Goal: Transaction & Acquisition: Purchase product/service

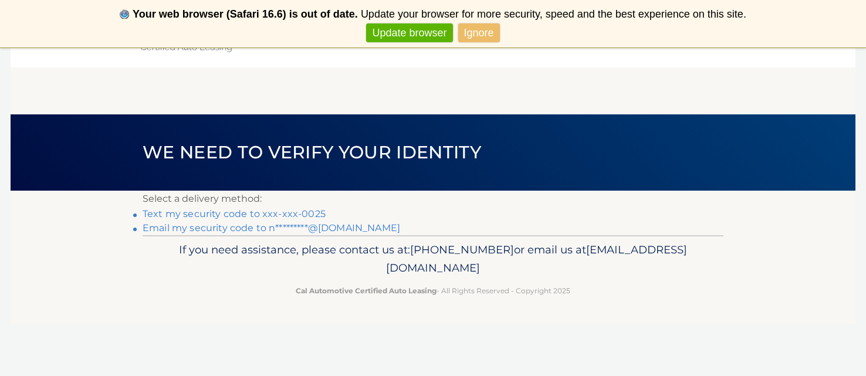
click at [236, 228] on link "Email my security code to n*********@[DOMAIN_NAME]" at bounding box center [272, 227] width 258 height 11
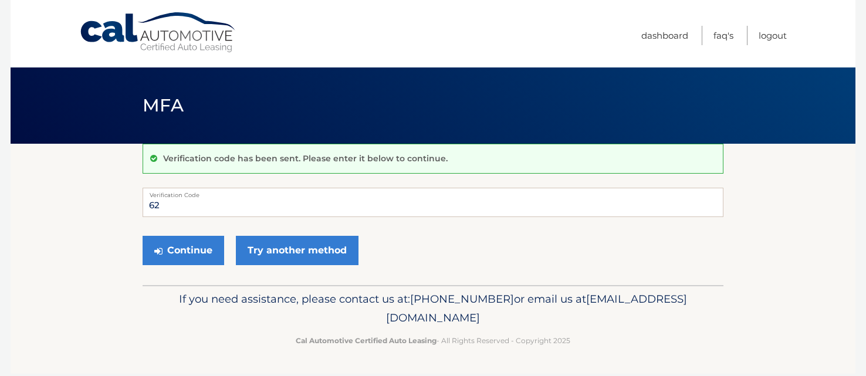
click at [197, 211] on input "62" at bounding box center [433, 202] width 581 height 29
click at [181, 207] on input "62" at bounding box center [433, 202] width 581 height 29
click at [192, 201] on input "62" at bounding box center [433, 202] width 581 height 29
click at [188, 202] on input "62" at bounding box center [433, 202] width 581 height 29
click at [199, 205] on input "62" at bounding box center [433, 202] width 581 height 29
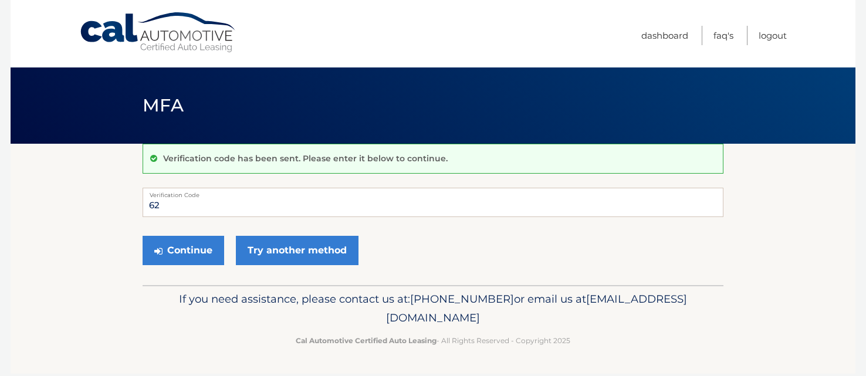
click at [199, 205] on input "62" at bounding box center [433, 202] width 581 height 29
click at [217, 206] on input "62" at bounding box center [433, 202] width 581 height 29
click at [289, 208] on input "62" at bounding box center [433, 202] width 581 height 29
click at [467, 225] on form "62 Verification Code Continue Try another method" at bounding box center [433, 229] width 581 height 83
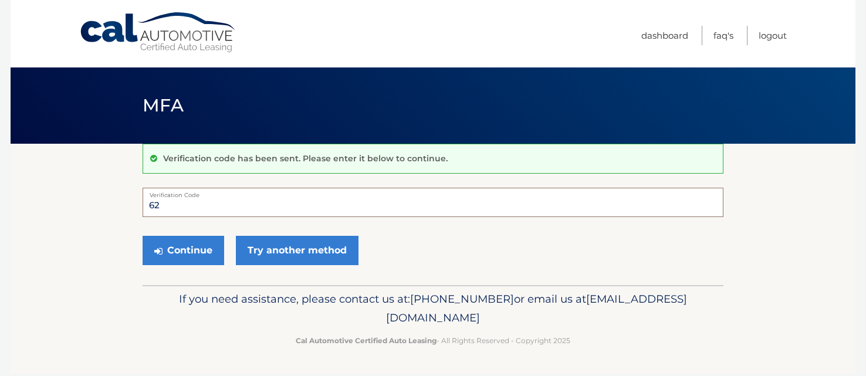
click at [200, 206] on input "62" at bounding box center [433, 202] width 581 height 29
type input "622354"
click at [200, 248] on button "Continue" at bounding box center [184, 250] width 82 height 29
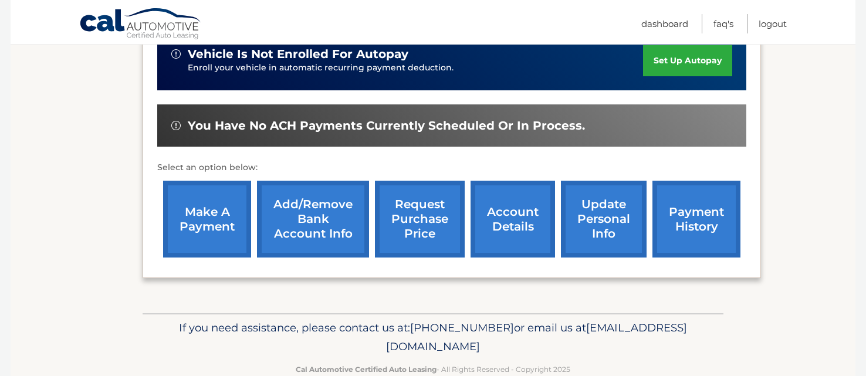
scroll to position [322, 0]
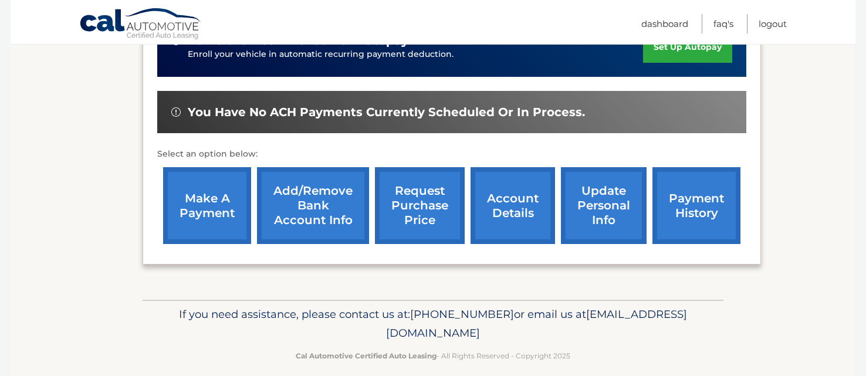
click at [213, 188] on link "make a payment" at bounding box center [207, 205] width 88 height 77
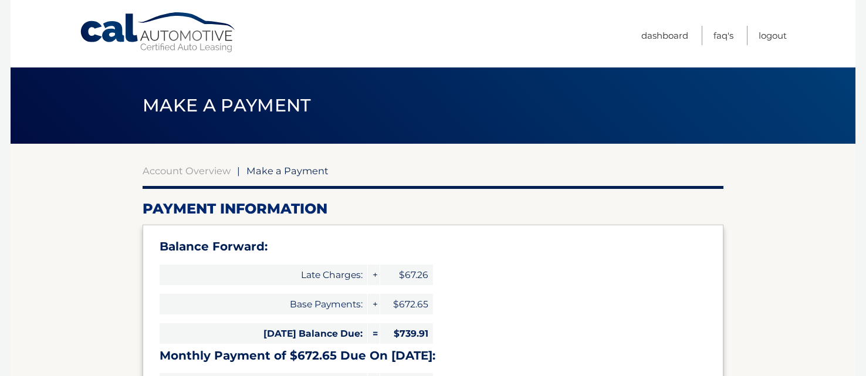
select select "ZmU5MjgzMjItYmE2Zi00NzFlLTllNWQtZWJiZTYwMTM3N2E4"
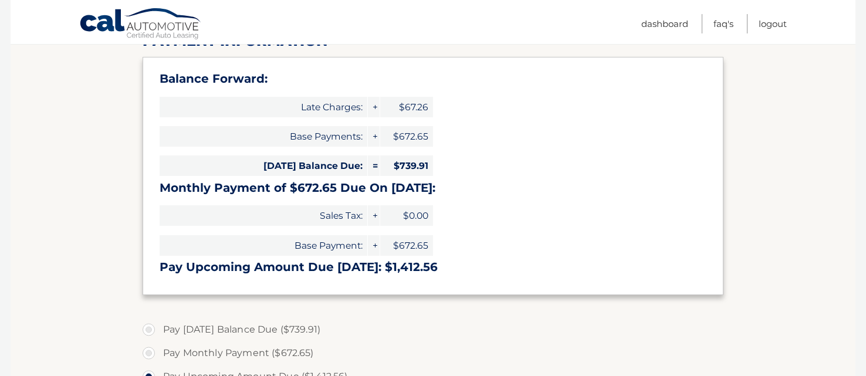
scroll to position [164, 0]
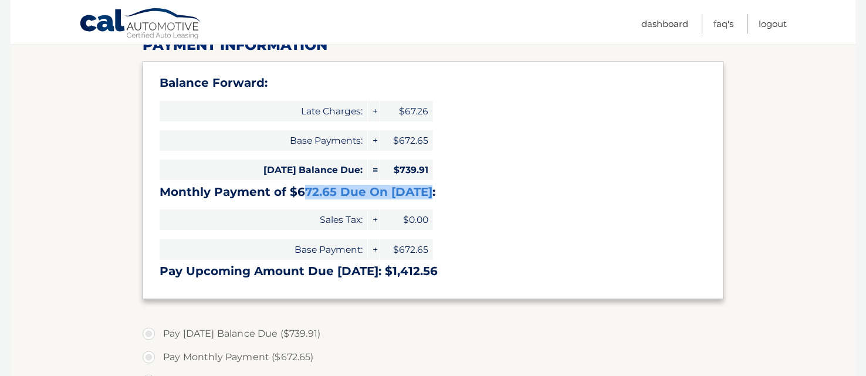
drag, startPoint x: 306, startPoint y: 192, endPoint x: 425, endPoint y: 193, distance: 119.1
click at [425, 194] on h3 "Monthly Payment of $672.65 Due On Sep 24:" at bounding box center [433, 192] width 547 height 15
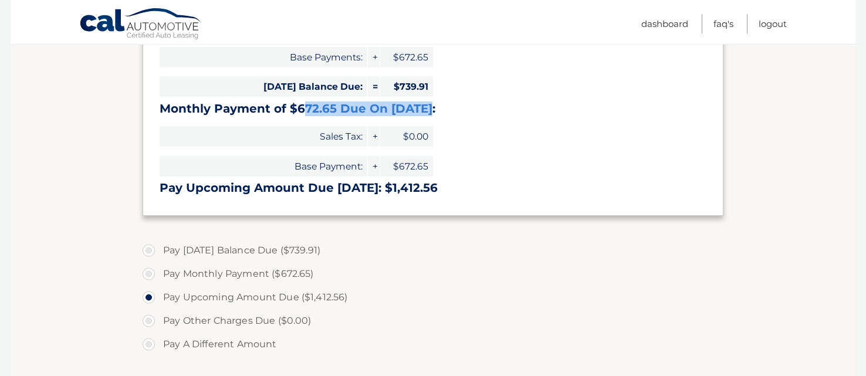
scroll to position [248, 0]
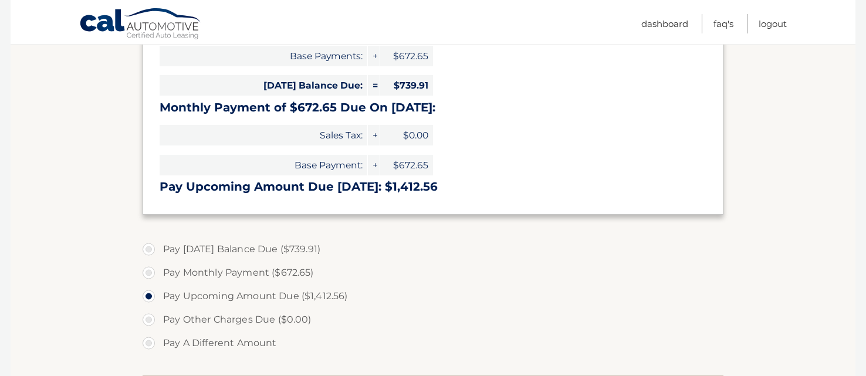
click at [152, 269] on label "Pay Monthly Payment ($672.65)" at bounding box center [433, 272] width 581 height 23
click at [152, 269] on input "Pay Monthly Payment ($672.65)" at bounding box center [153, 270] width 12 height 19
radio input "true"
type input "672.65"
click at [437, 295] on label "Pay Upcoming Amount Due ($1,412.56)" at bounding box center [433, 296] width 581 height 23
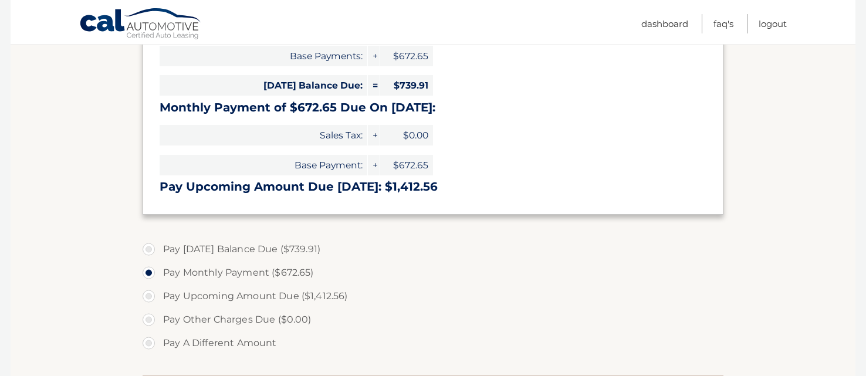
click at [159, 295] on input "Pay Upcoming Amount Due ($1,412.56)" at bounding box center [153, 294] width 12 height 19
radio input "true"
type input "1412.56"
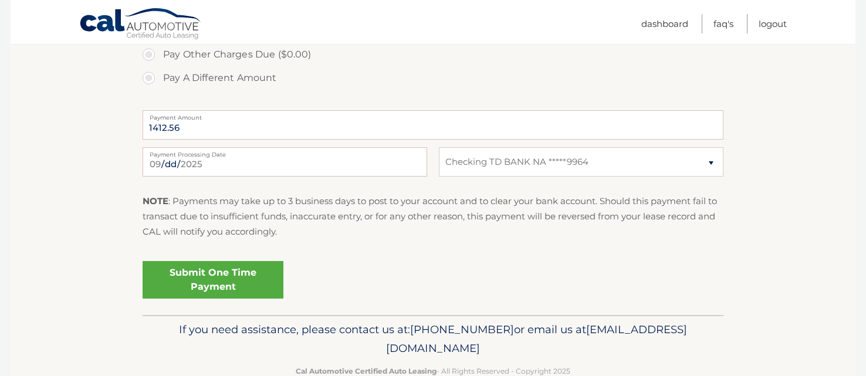
scroll to position [528, 0]
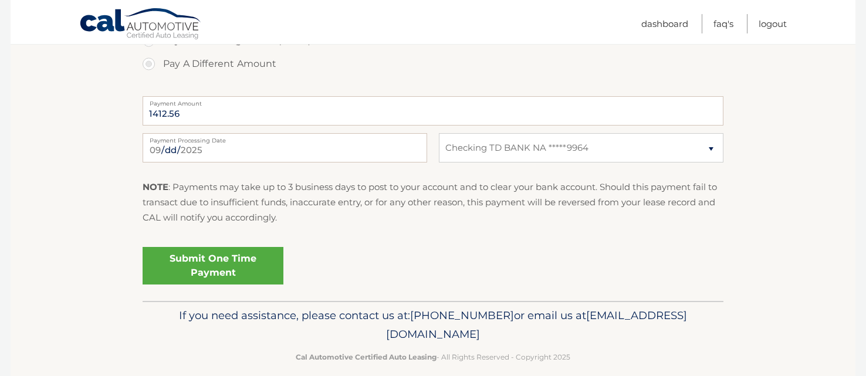
click at [209, 268] on link "Submit One Time Payment" at bounding box center [213, 266] width 141 height 38
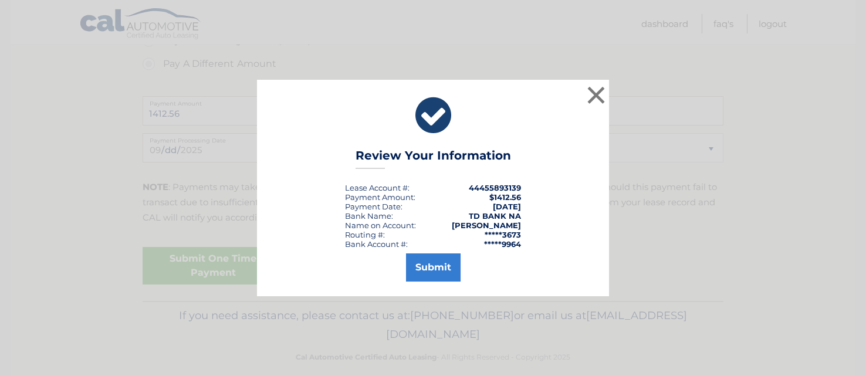
drag, startPoint x: 440, startPoint y: 272, endPoint x: 545, endPoint y: 269, distance: 105.7
click at [546, 269] on div "Submit" at bounding box center [433, 265] width 323 height 33
click at [594, 94] on button "×" at bounding box center [595, 94] width 23 height 23
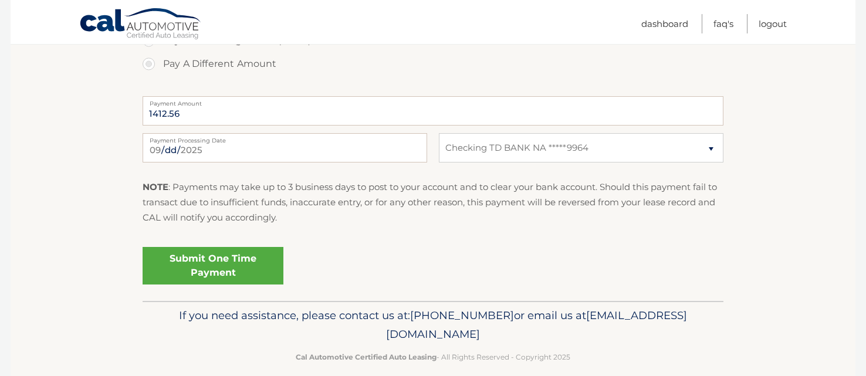
click at [317, 281] on div "Submit One Time Payment" at bounding box center [433, 263] width 581 height 42
click at [596, 120] on input "1412.56" at bounding box center [433, 110] width 581 height 29
click at [373, 114] on input "1412.56" at bounding box center [433, 110] width 581 height 29
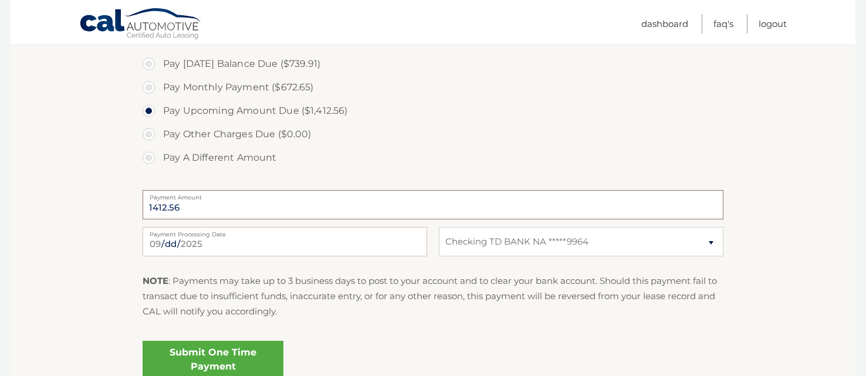
scroll to position [410, 0]
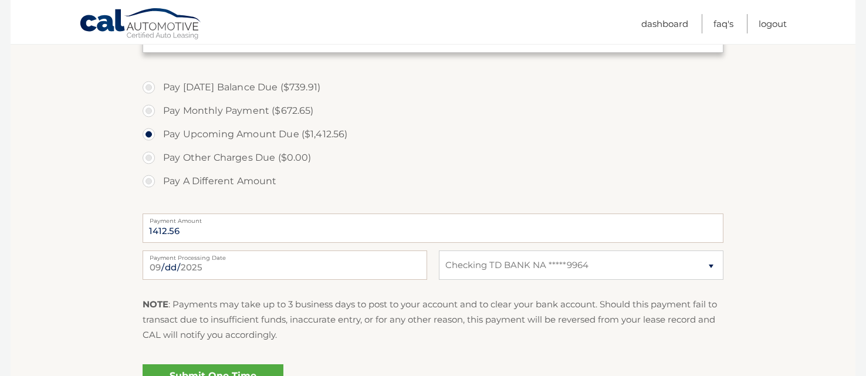
click at [151, 106] on label "Pay Monthly Payment ($672.65)" at bounding box center [433, 110] width 581 height 23
click at [151, 106] on input "Pay Monthly Payment ($672.65)" at bounding box center [153, 108] width 12 height 19
radio input "true"
type input "672.65"
click at [359, 140] on label "Pay Upcoming Amount Due ($1,412.56)" at bounding box center [433, 134] width 581 height 23
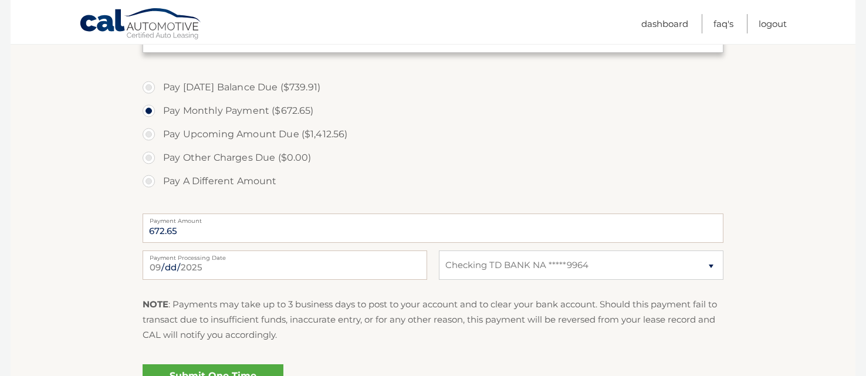
click at [159, 140] on input "Pay Upcoming Amount Due ($1,412.56)" at bounding box center [153, 132] width 12 height 19
radio input "true"
type input "1412.56"
click at [153, 103] on label "Pay Monthly Payment ($672.65)" at bounding box center [433, 110] width 581 height 23
click at [153, 103] on input "Pay Monthly Payment ($672.65)" at bounding box center [153, 108] width 12 height 19
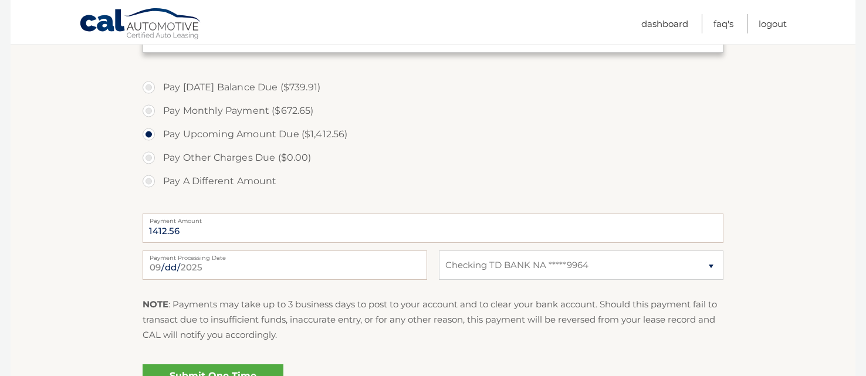
radio input "true"
type input "672.65"
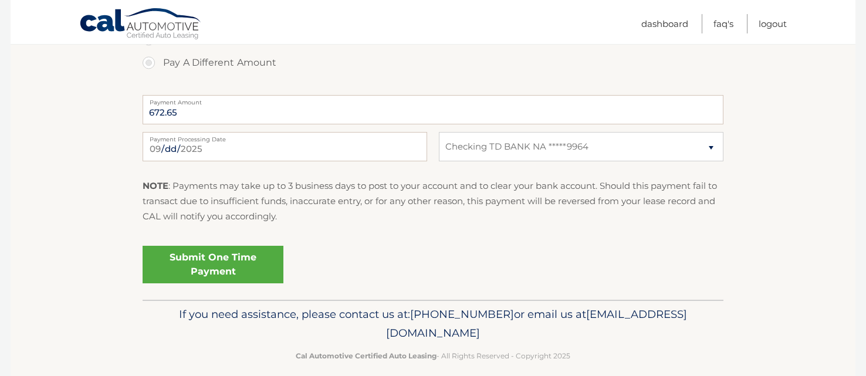
scroll to position [530, 0]
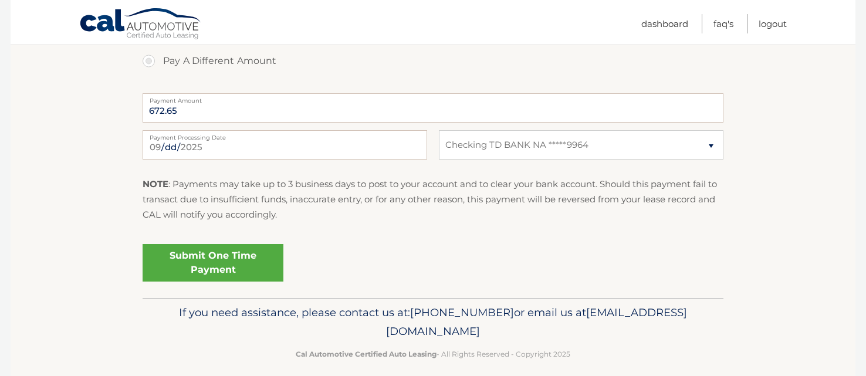
click at [238, 263] on link "Submit One Time Payment" at bounding box center [213, 263] width 141 height 38
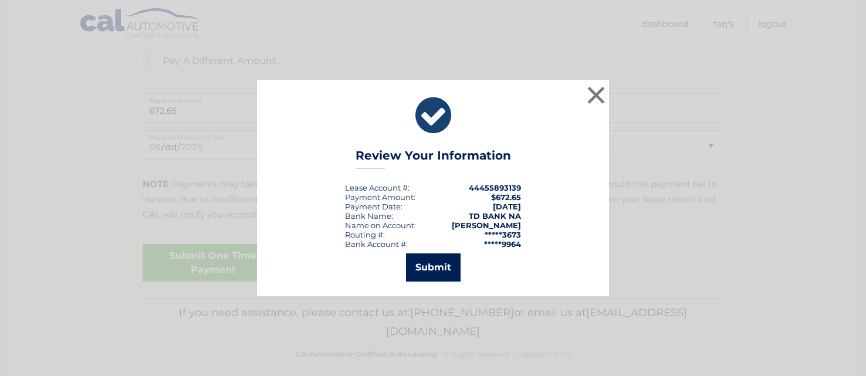
click at [417, 271] on button "Submit" at bounding box center [433, 268] width 55 height 28
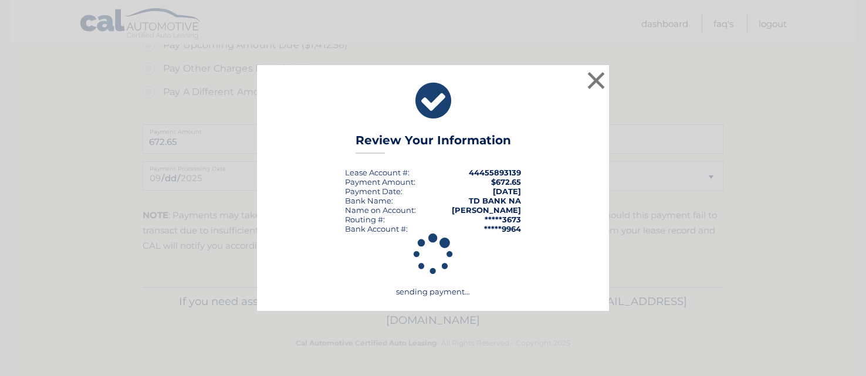
scroll to position [495, 0]
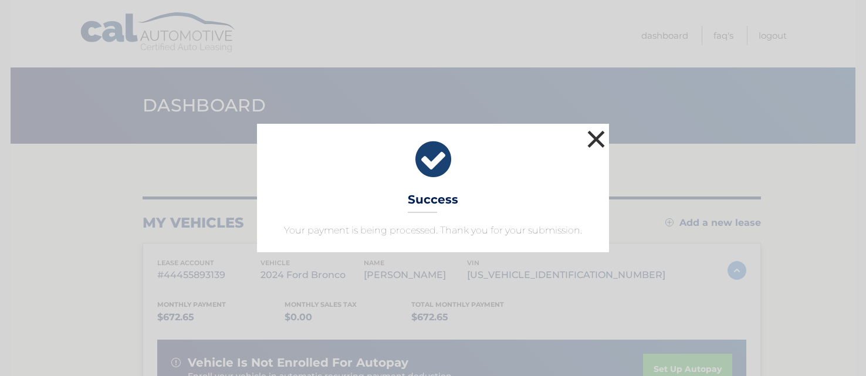
click at [599, 134] on button "×" at bounding box center [595, 138] width 23 height 23
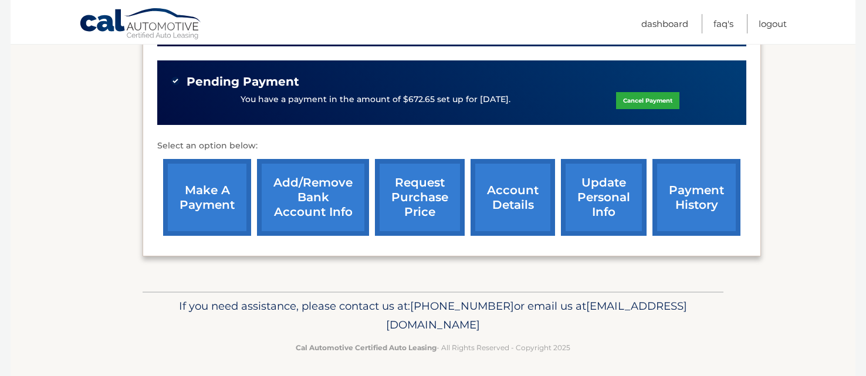
scroll to position [356, 0]
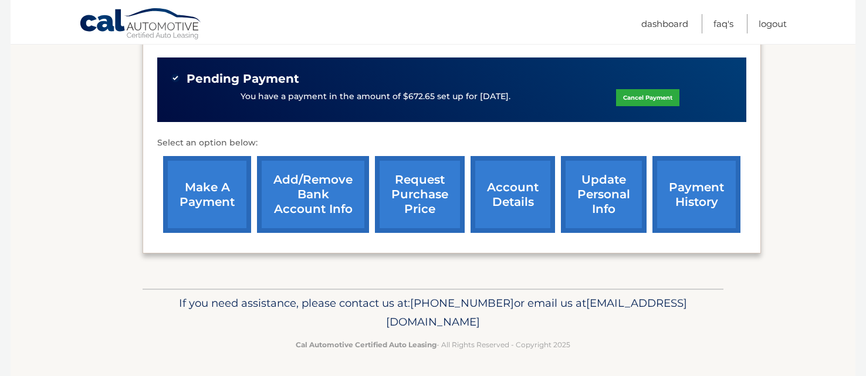
click at [679, 171] on link "payment history" at bounding box center [697, 194] width 88 height 77
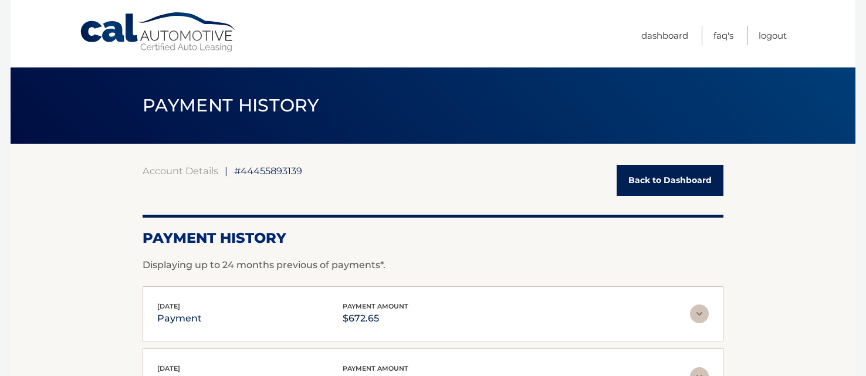
click at [688, 177] on link "Back to Dashboard" at bounding box center [670, 180] width 107 height 31
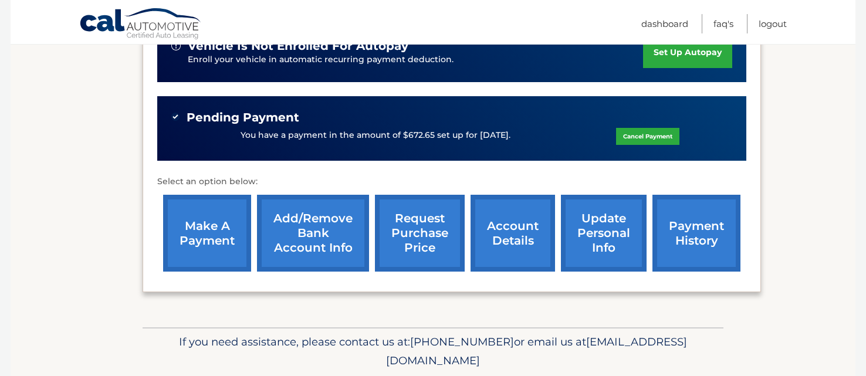
scroll to position [289, 0]
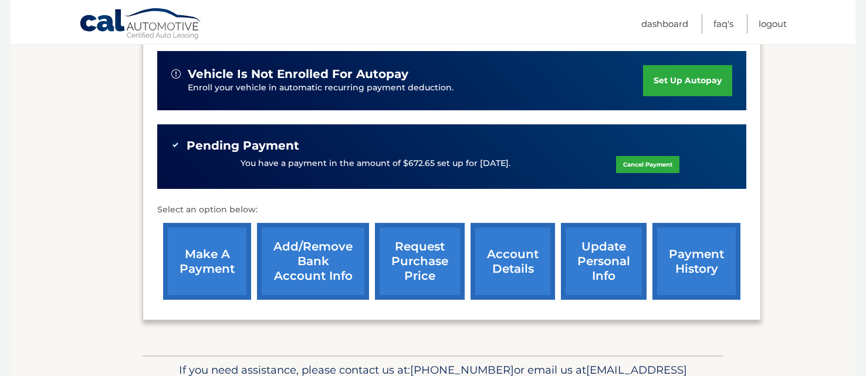
click at [223, 265] on link "make a payment" at bounding box center [207, 261] width 88 height 77
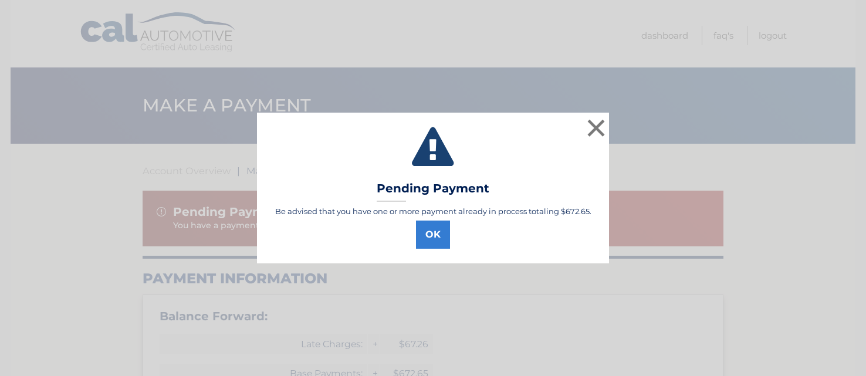
select select "ZmU5MjgzMjItYmE2Zi00NzFlLTllNWQtZWJiZTYwMTM3N2E4"
click at [434, 241] on button "OK" at bounding box center [433, 235] width 34 height 28
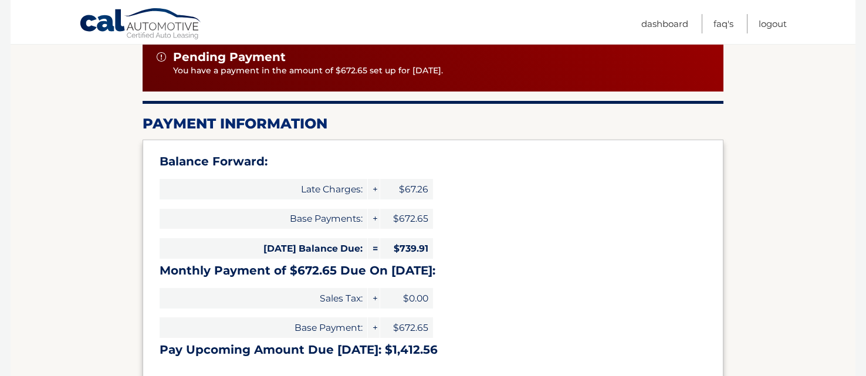
scroll to position [157, 0]
